Goal: Information Seeking & Learning: Learn about a topic

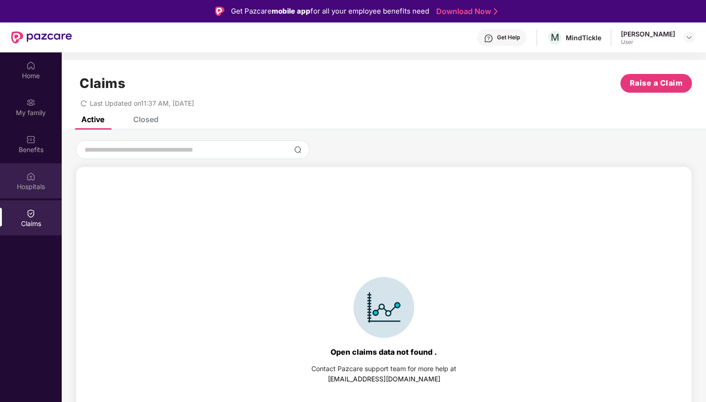
click at [31, 184] on div "Hospitals" at bounding box center [31, 186] width 62 height 9
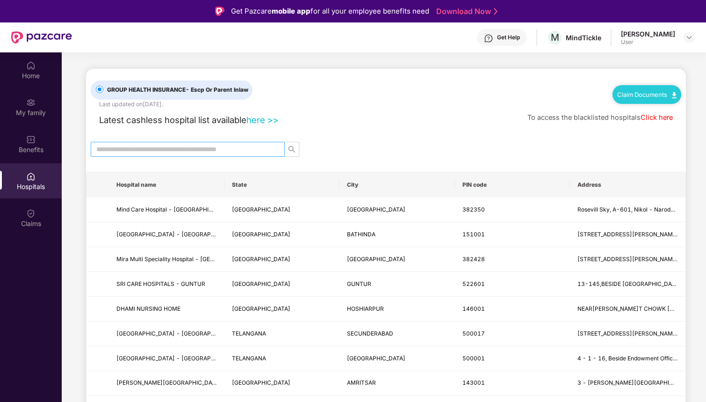
click at [184, 147] on input "text" at bounding box center [183, 149] width 175 height 10
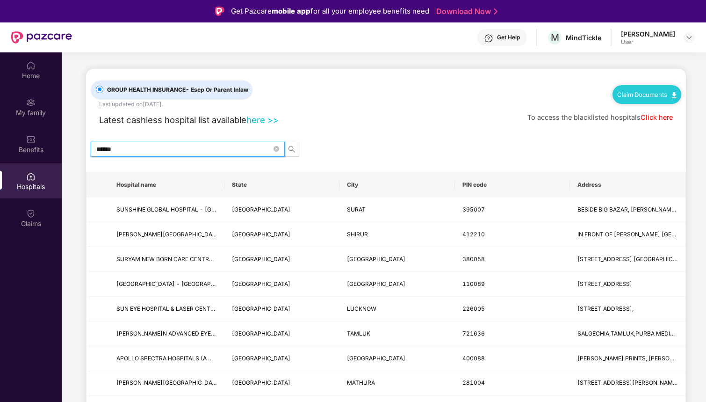
type input "*******"
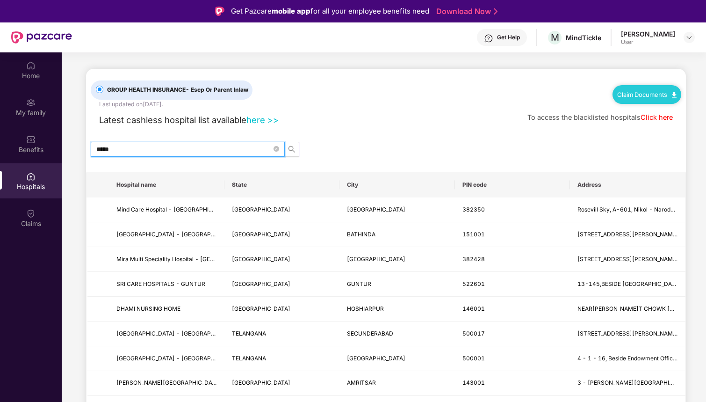
type input "******"
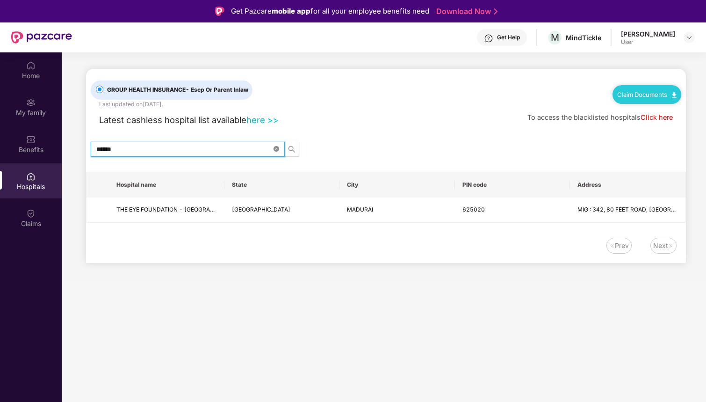
click at [277, 146] on icon "close-circle" at bounding box center [277, 149] width 6 height 6
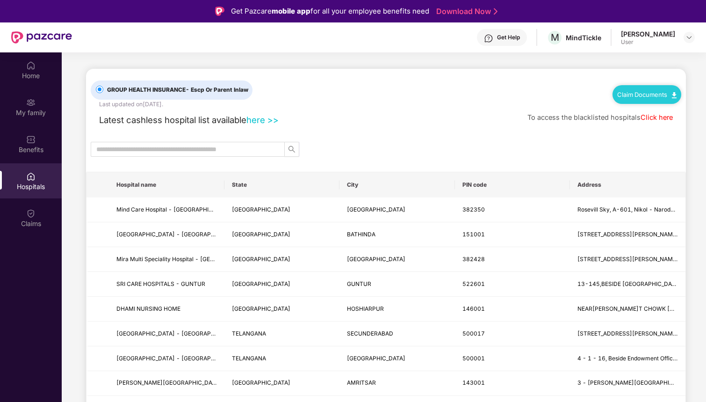
click at [266, 117] on link "here >>" at bounding box center [262, 120] width 32 height 10
click at [667, 118] on link "Click here" at bounding box center [657, 117] width 32 height 8
click at [45, 151] on div "Benefits" at bounding box center [31, 149] width 62 height 9
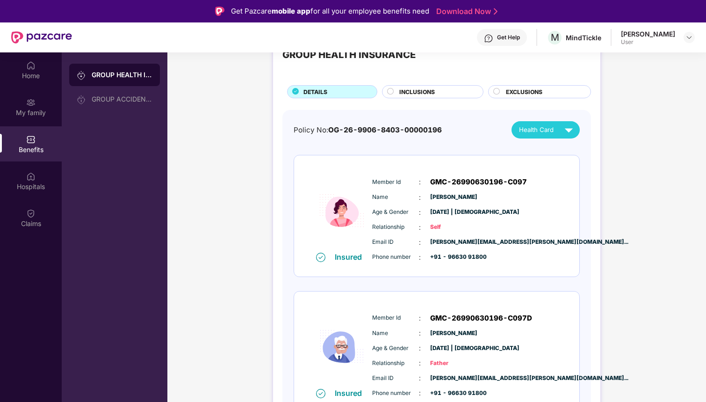
scroll to position [47, 0]
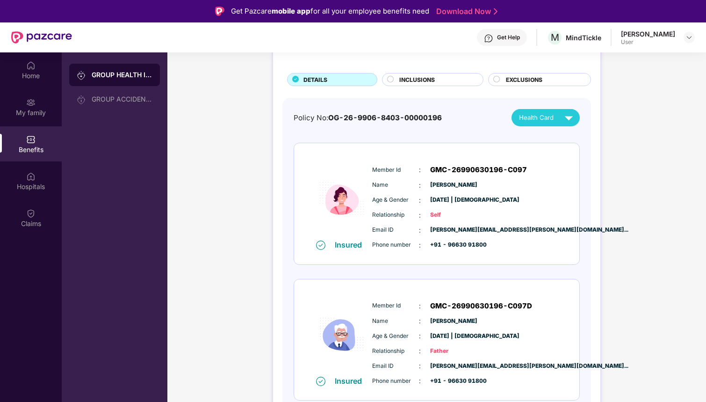
click at [401, 228] on span "Email ID" at bounding box center [395, 229] width 47 height 9
click at [561, 121] on img at bounding box center [569, 117] width 16 height 16
click at [534, 141] on div "[PERSON_NAME]" at bounding box center [545, 140] width 61 height 10
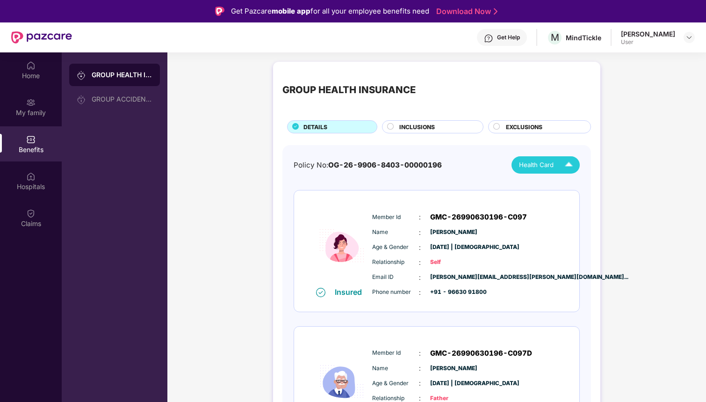
scroll to position [0, 0]
click at [577, 43] on div "M MindTickle" at bounding box center [574, 37] width 55 height 16
